Goal: Information Seeking & Learning: Learn about a topic

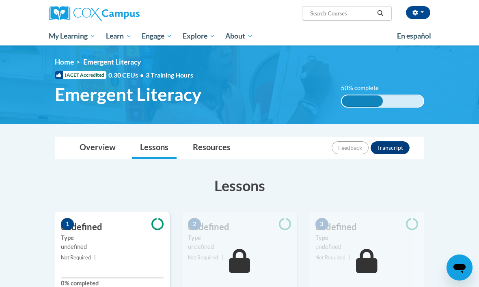
click at [294, 105] on div "<en>Home</en><fr>Accueil</fr><de>Zuhause</de><it>Casa</it><es>Casa</es><pt>Casa…" at bounding box center [239, 85] width 393 height 54
click at [395, 102] on div "50% complete 0.001%" at bounding box center [382, 100] width 83 height 13
click at [372, 105] on div "50% complete" at bounding box center [361, 100] width 41 height 11
click at [417, 13] on icon "button" at bounding box center [414, 13] width 5 height 6
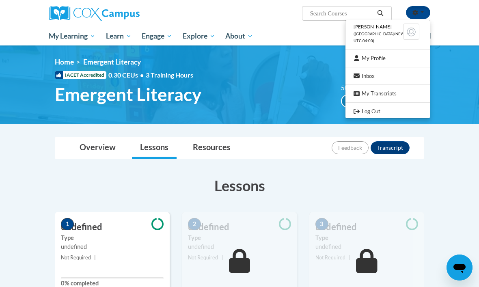
click at [373, 109] on link "Log Out" at bounding box center [387, 111] width 84 height 10
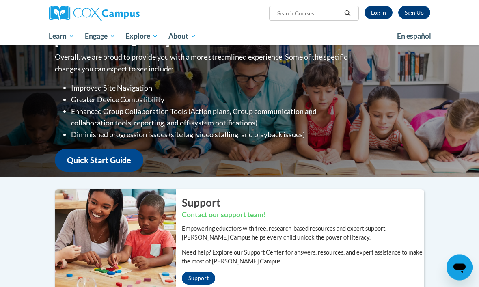
scroll to position [27, 0]
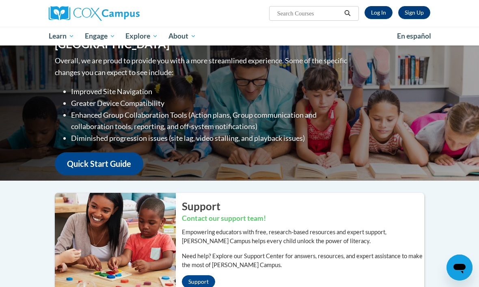
click at [379, 17] on link "Log In" at bounding box center [378, 12] width 28 height 13
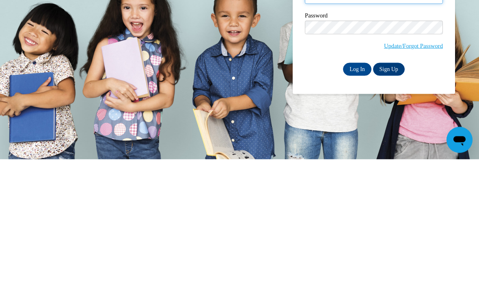
type input "Clynndews@yahoo.com"
click at [357, 190] on input "Log In" at bounding box center [357, 196] width 28 height 13
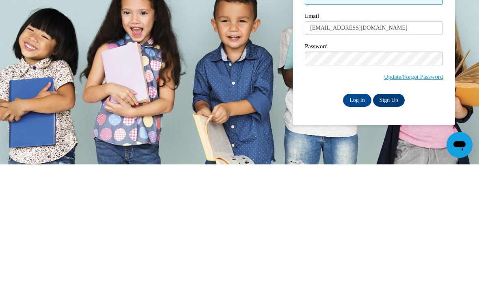
click at [361, 216] on input "Log In" at bounding box center [357, 222] width 28 height 13
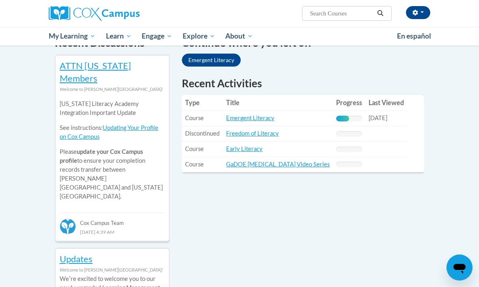
scroll to position [268, 0]
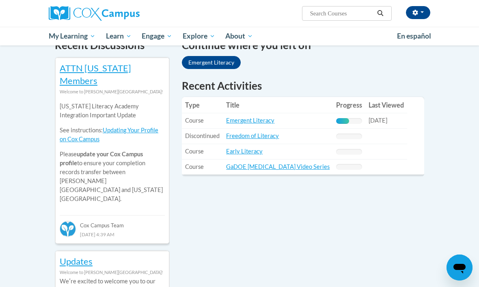
click at [336, 118] on div "50% Complete" at bounding box center [349, 121] width 26 height 6
click at [273, 117] on link "Emergent Literacy" at bounding box center [250, 120] width 48 height 7
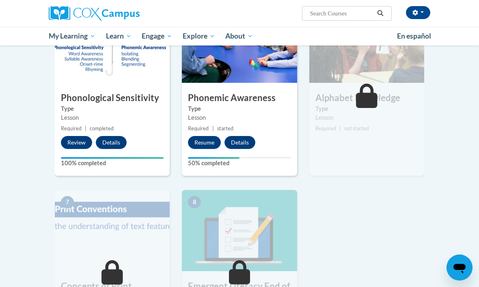
scroll to position [410, 0]
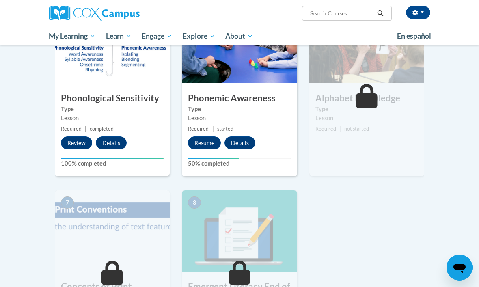
click at [210, 140] on button "Resume" at bounding box center [204, 142] width 33 height 13
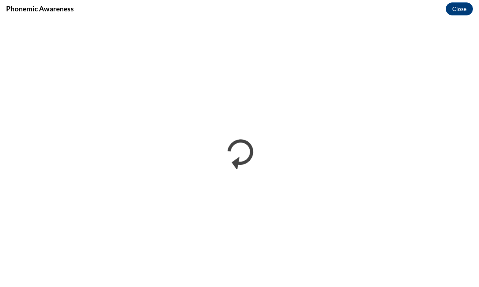
scroll to position [0, 0]
